Goal: Complete application form: Complete application form

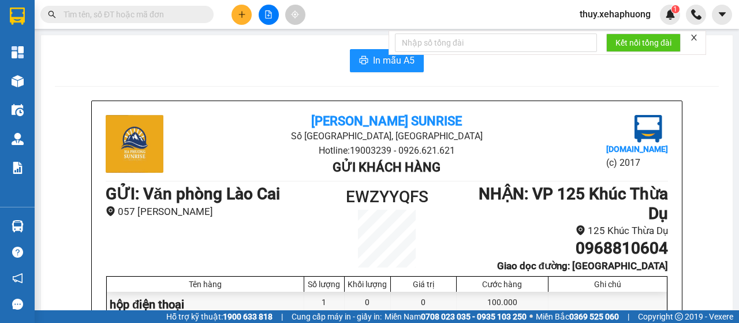
click at [243, 18] on icon "plus" at bounding box center [242, 14] width 8 height 8
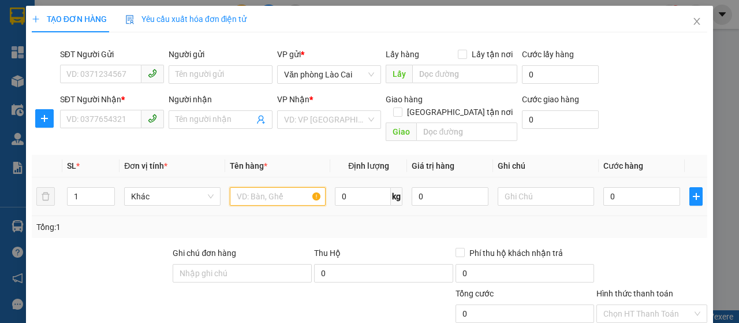
click at [297, 187] on input "text" at bounding box center [278, 196] width 96 height 18
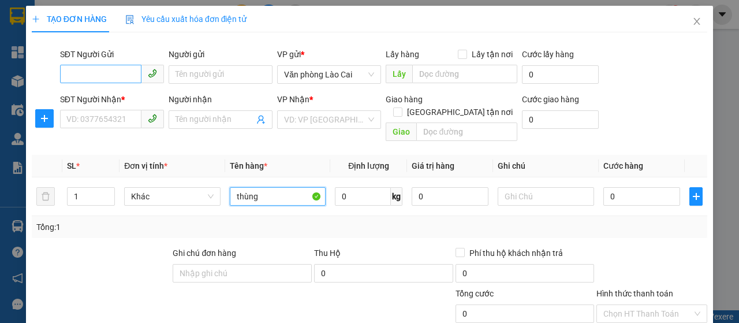
type input "thùng"
click at [97, 80] on input "SĐT Người Gửi" at bounding box center [100, 74] width 81 height 18
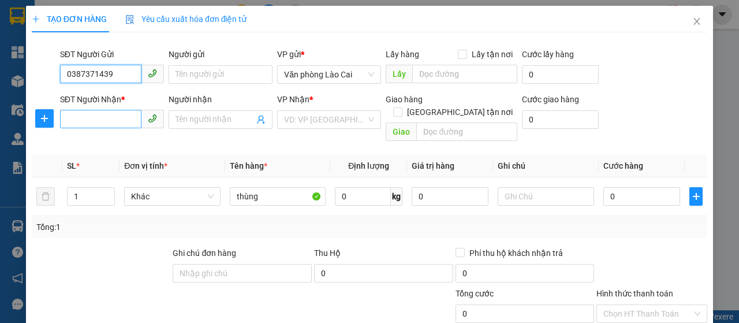
type input "0387371439"
click at [113, 117] on input "SĐT Người Nhận *" at bounding box center [100, 119] width 81 height 18
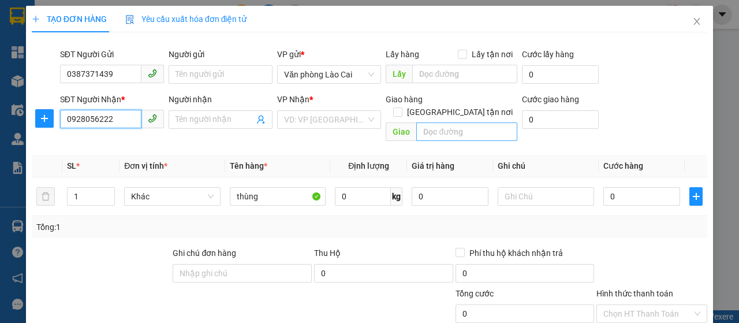
type input "0928056222"
click at [435, 122] on input "text" at bounding box center [466, 131] width 100 height 18
click at [368, 117] on div "VD: VP [GEOGRAPHIC_DATA]" at bounding box center [329, 119] width 104 height 18
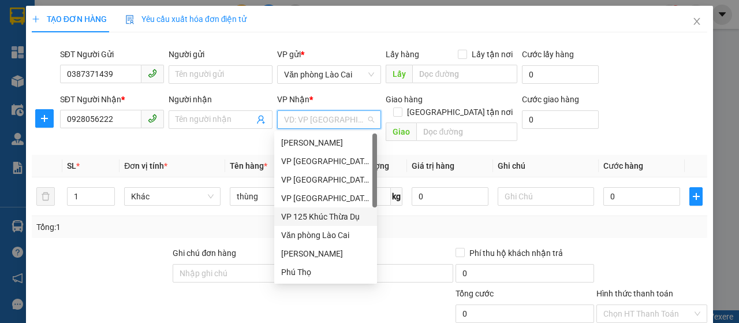
click at [327, 214] on div "VP 125 Khúc Thừa Dụ" at bounding box center [325, 216] width 89 height 13
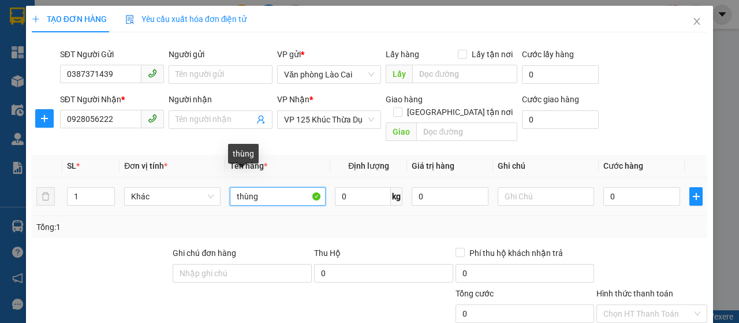
click at [264, 187] on input "thùng" at bounding box center [278, 196] width 96 height 18
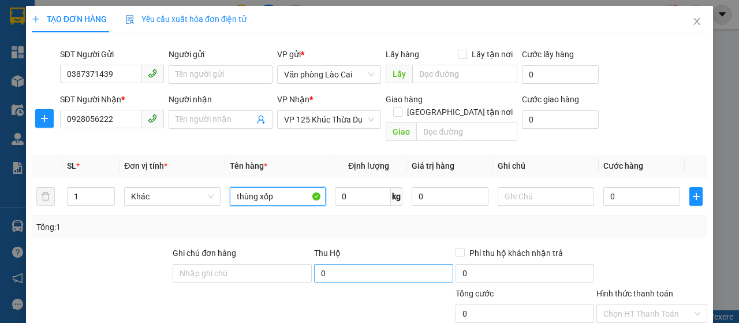
type input "thùng xốp"
click at [370, 267] on input "0" at bounding box center [383, 273] width 139 height 18
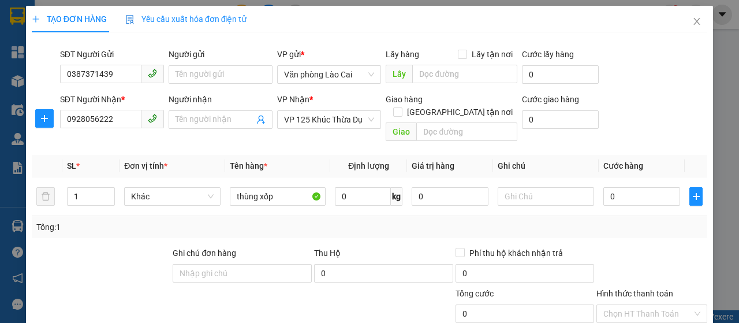
click at [400, 272] on div "0" at bounding box center [383, 275] width 139 height 23
click at [400, 265] on input "0" at bounding box center [383, 273] width 139 height 18
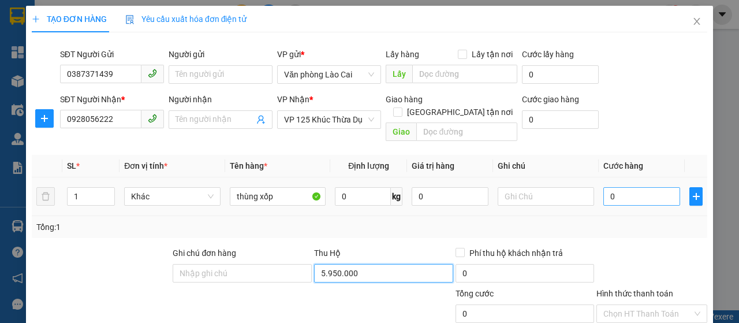
type input "5.950.000"
click at [604, 187] on input "0" at bounding box center [642, 196] width 77 height 18
type input "20"
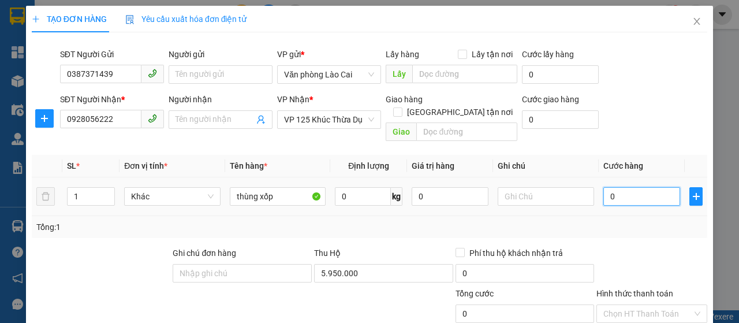
type input "20"
type input "200"
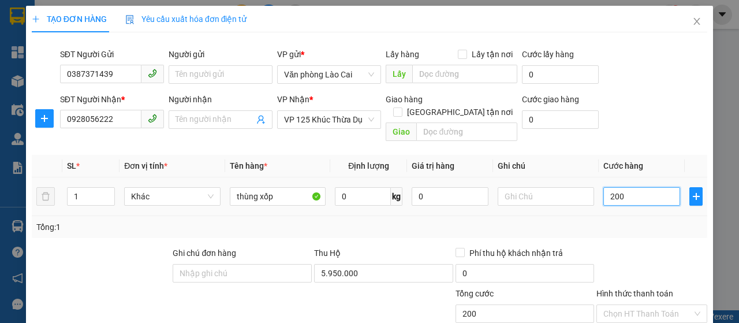
type input "2.000"
type input "20.000"
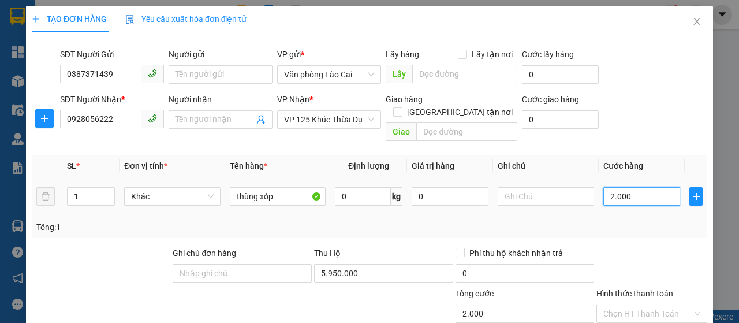
type input "20.000"
type input "200.000"
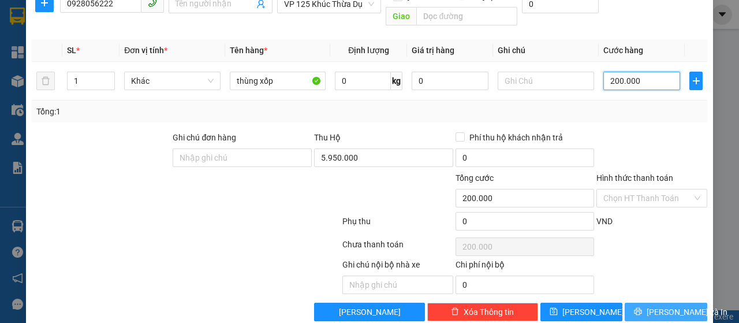
type input "200.000"
click at [679, 306] on span "[PERSON_NAME] và In" at bounding box center [687, 312] width 81 height 13
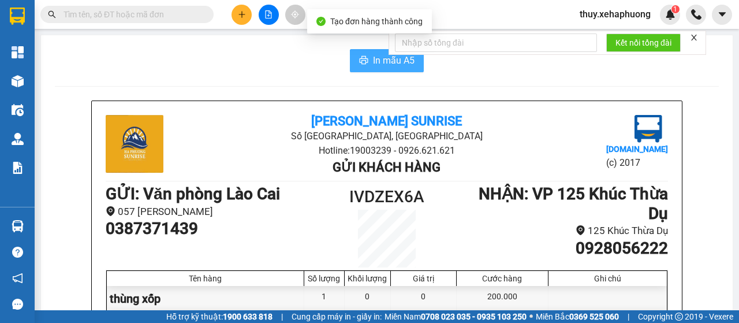
click at [374, 59] on span "In mẫu A5" at bounding box center [394, 60] width 42 height 14
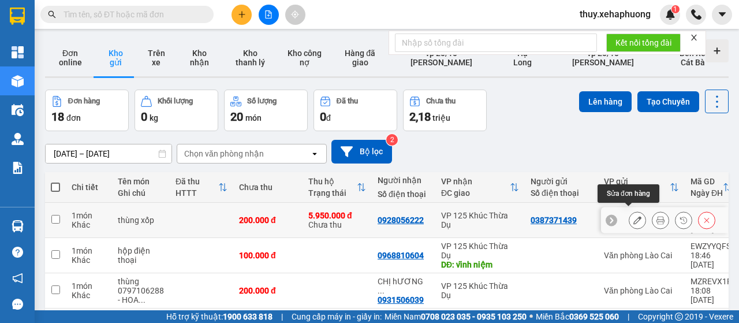
click at [634, 216] on icon at bounding box center [638, 220] width 8 height 8
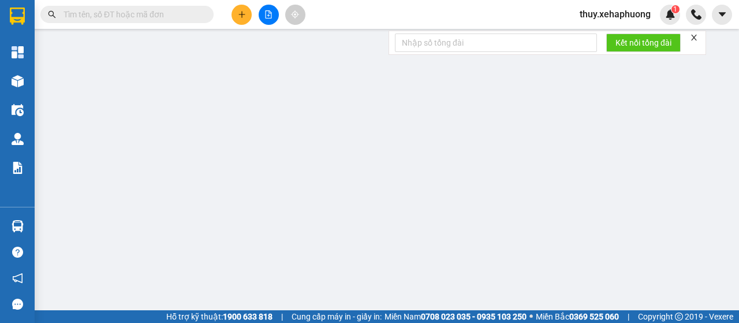
type input "0387371439"
type input "0928056222"
type input "200.000"
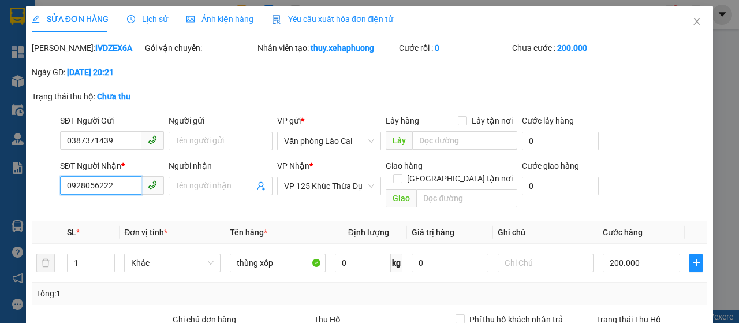
click at [115, 195] on input "0928056222" at bounding box center [100, 185] width 81 height 18
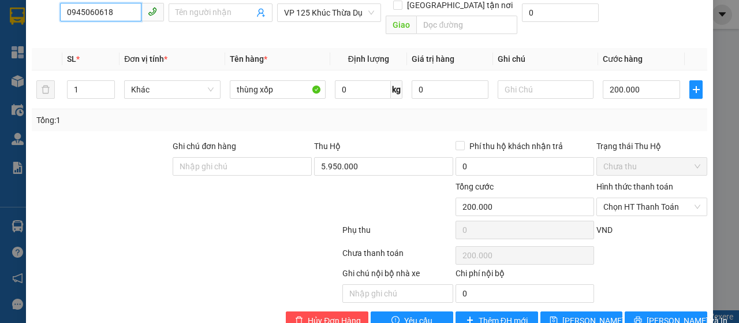
scroll to position [201, 0]
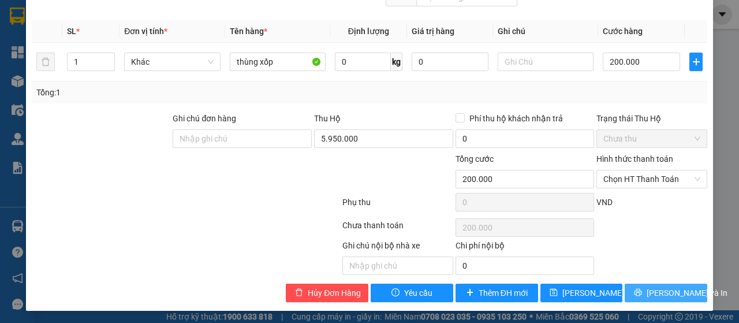
type input "0945060618"
click at [645, 286] on button "[PERSON_NAME] và In" at bounding box center [666, 293] width 83 height 18
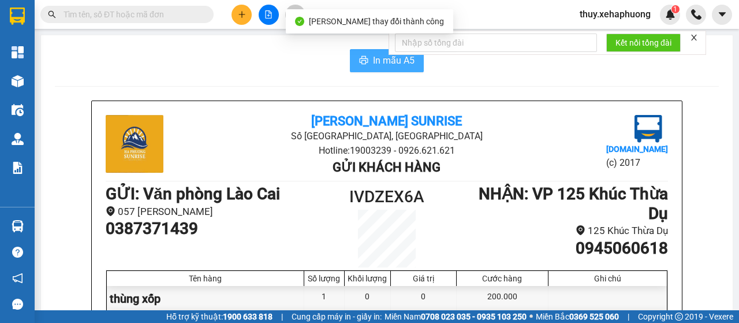
click at [361, 66] on button "In mẫu A5" at bounding box center [387, 60] width 74 height 23
